Goal: Information Seeking & Learning: Learn about a topic

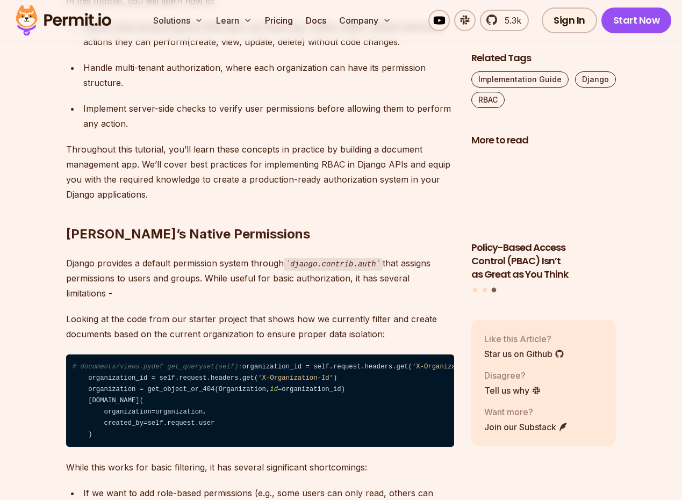
scroll to position [860, 0]
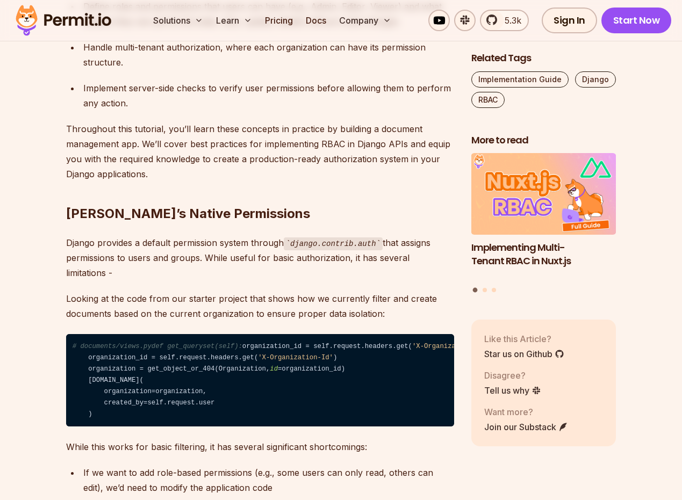
click at [153, 235] on p "Django provides a default permission system through django.contrib.auth that as…" at bounding box center [260, 258] width 388 height 46
click at [178, 241] on p "Django provides a default permission system through django.contrib.auth that as…" at bounding box center [260, 258] width 388 height 46
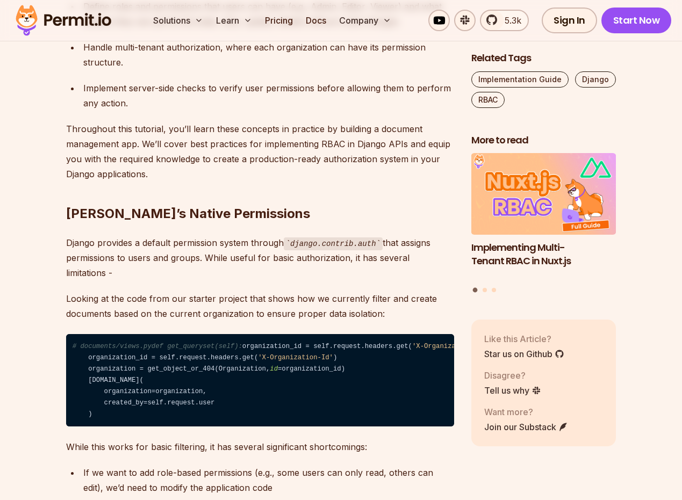
click at [246, 243] on p "Django provides a default permission system through django.contrib.auth that as…" at bounding box center [260, 258] width 388 height 46
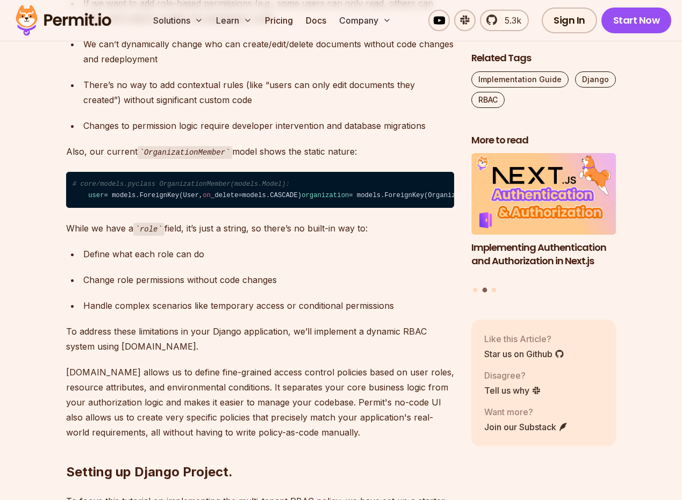
scroll to position [1344, 0]
